Goal: Communication & Community: Participate in discussion

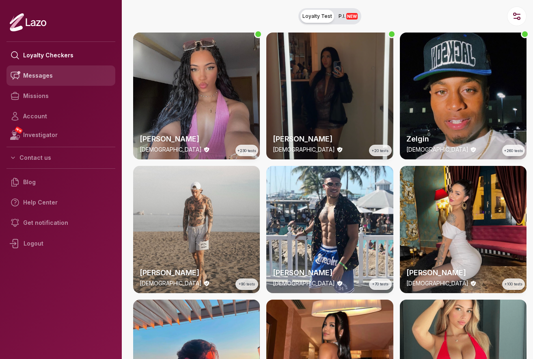
click at [43, 75] on link "Messages" at bounding box center [60, 75] width 109 height 20
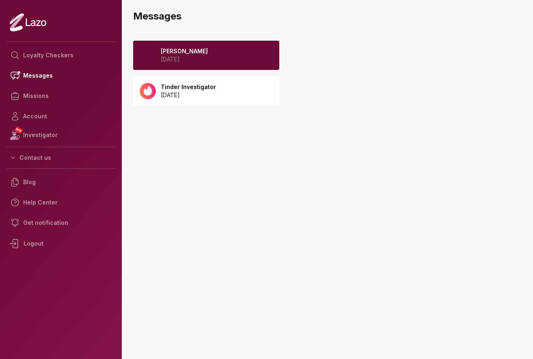
click at [232, 91] on div "Tinder Investigator 2025 September 23" at bounding box center [206, 90] width 146 height 29
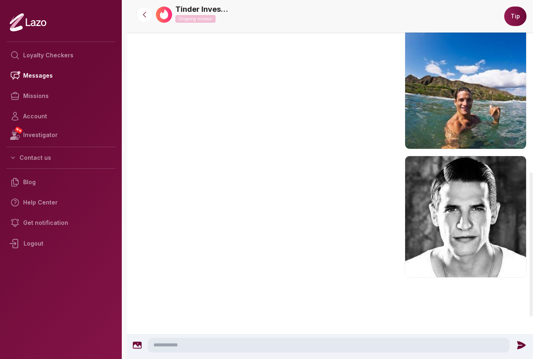
scroll to position [532, 0]
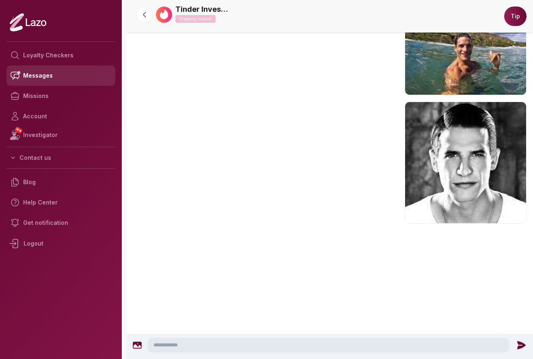
click at [33, 78] on link "Messages" at bounding box center [60, 75] width 109 height 20
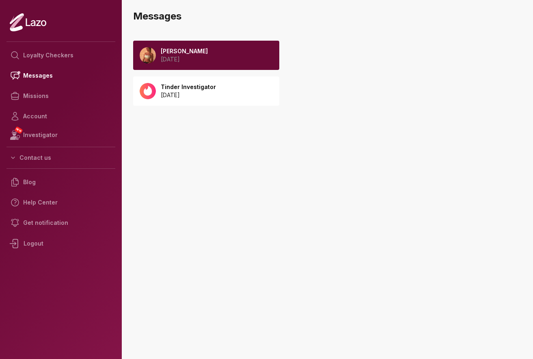
click at [179, 51] on p "[PERSON_NAME]" at bounding box center [184, 51] width 47 height 8
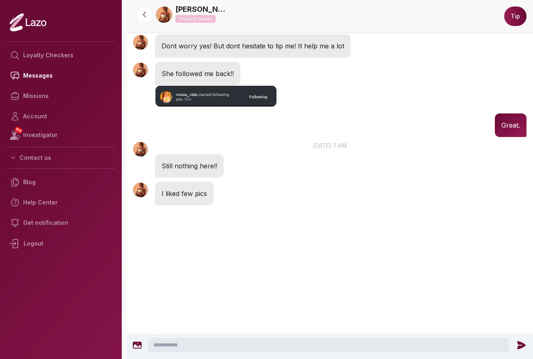
scroll to position [631, 0]
click at [196, 343] on textarea at bounding box center [329, 345] width 362 height 15
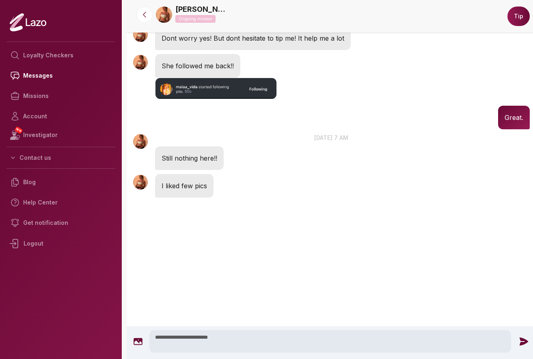
type textarea "**********"
click at [524, 344] on icon at bounding box center [524, 341] width 11 height 11
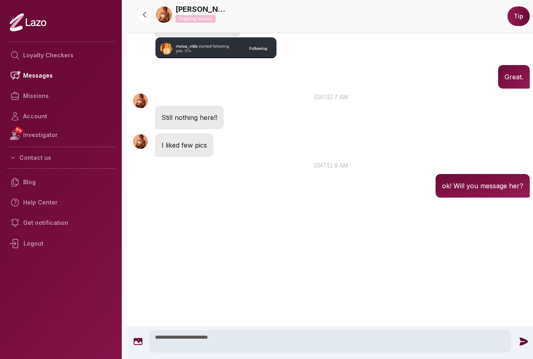
scroll to position [585, 0]
